Goal: Task Accomplishment & Management: Manage account settings

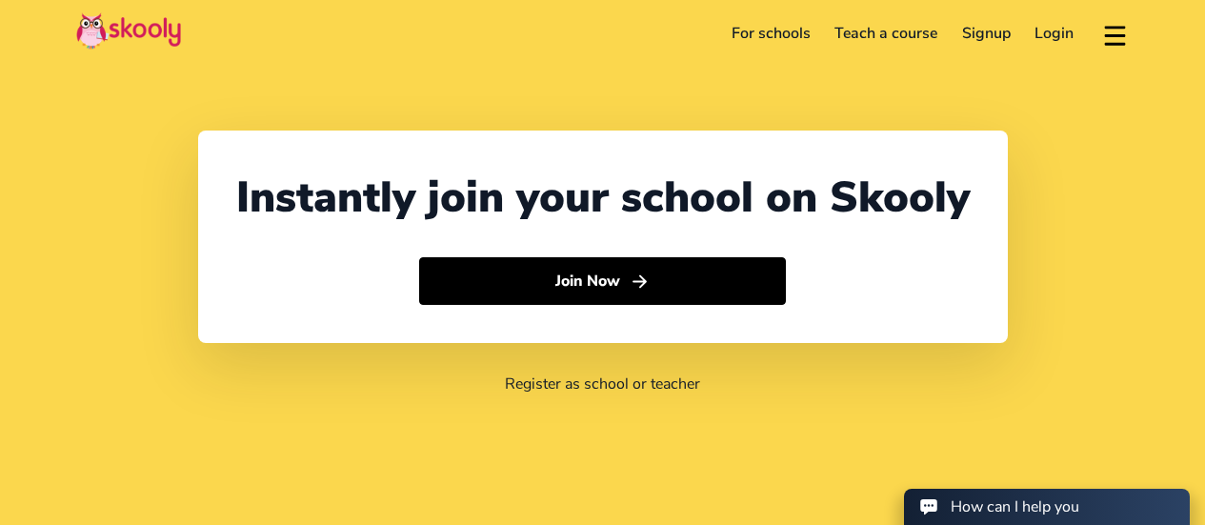
select select "66"
select select "[GEOGRAPHIC_DATA]"
select select "[GEOGRAPHIC_DATA]/[GEOGRAPHIC_DATA]"
click at [1057, 30] on link "Login" at bounding box center [1055, 33] width 64 height 30
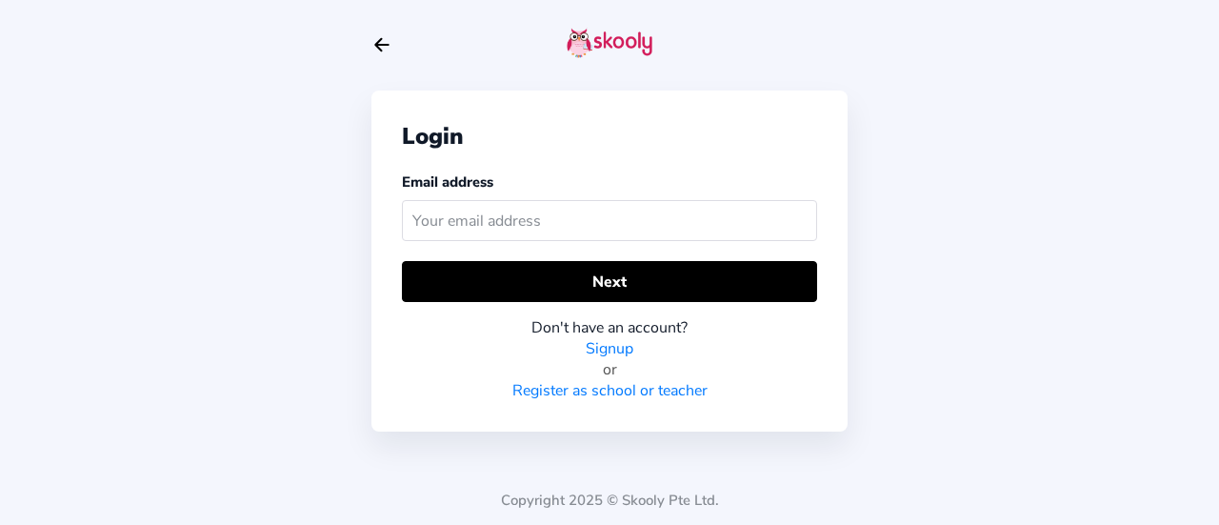
click at [605, 237] on input "text" at bounding box center [609, 220] width 415 height 41
type input "[EMAIL_ADDRESS][DOMAIN_NAME]"
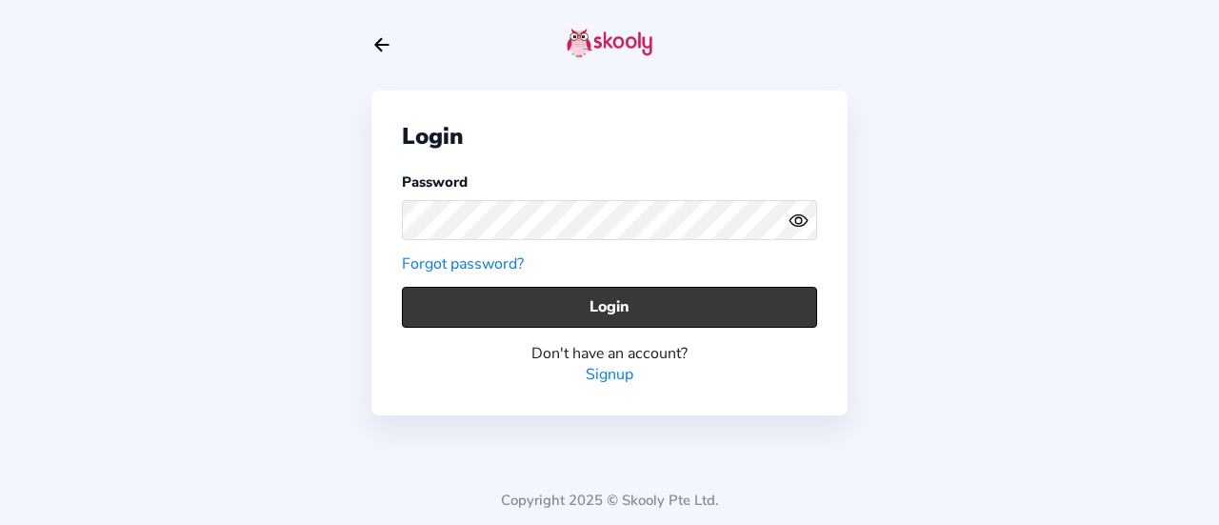
click at [616, 301] on button "Login" at bounding box center [609, 307] width 415 height 41
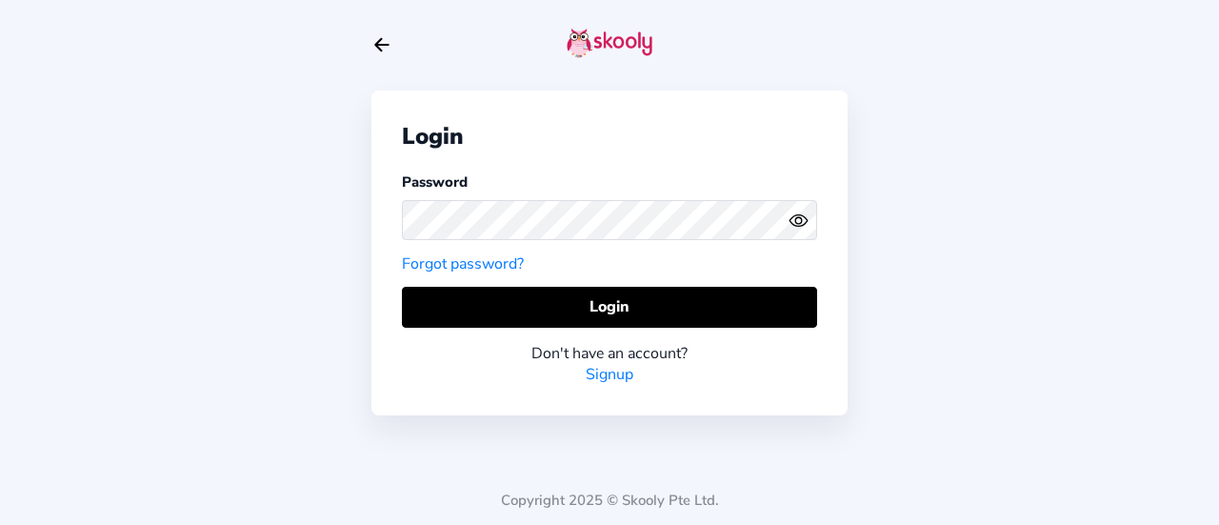
click at [796, 218] on icon "Eye" at bounding box center [799, 221] width 20 height 20
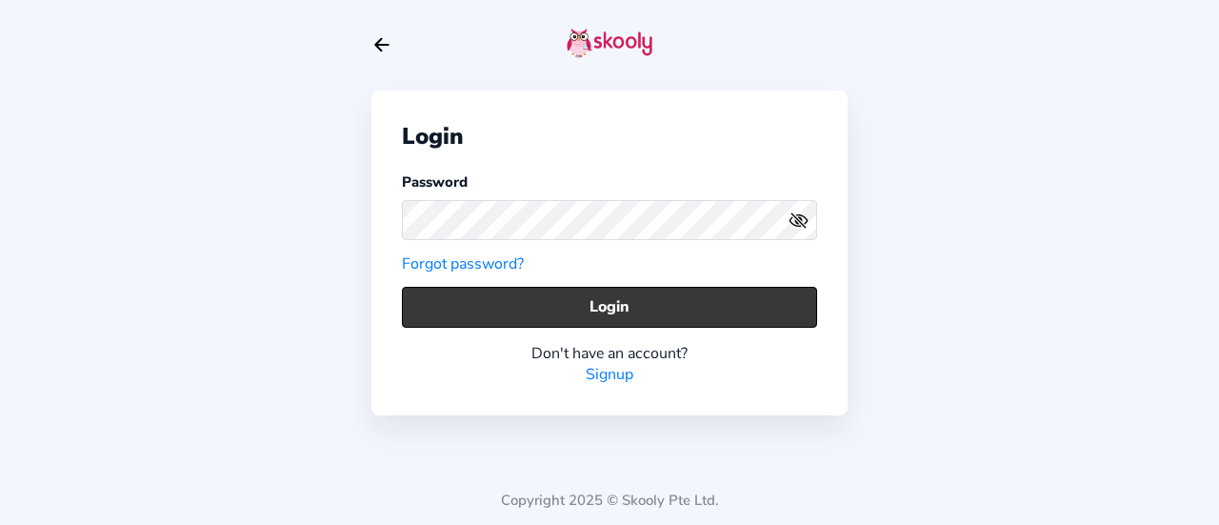
click at [718, 306] on button "Login" at bounding box center [609, 307] width 415 height 41
